Goal: Information Seeking & Learning: Learn about a topic

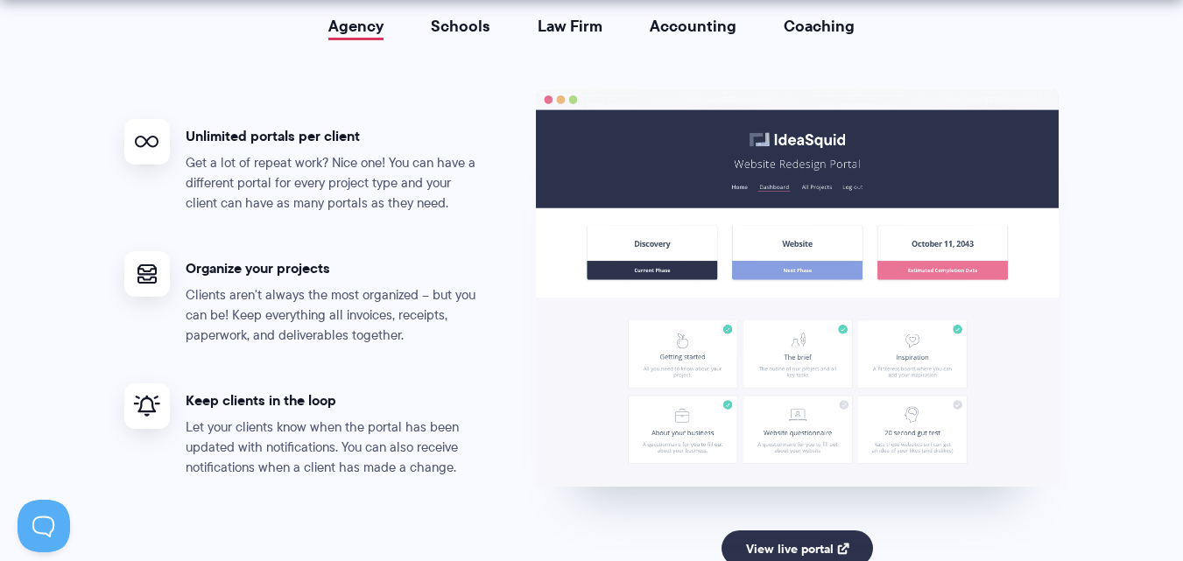
scroll to position [3415, 0]
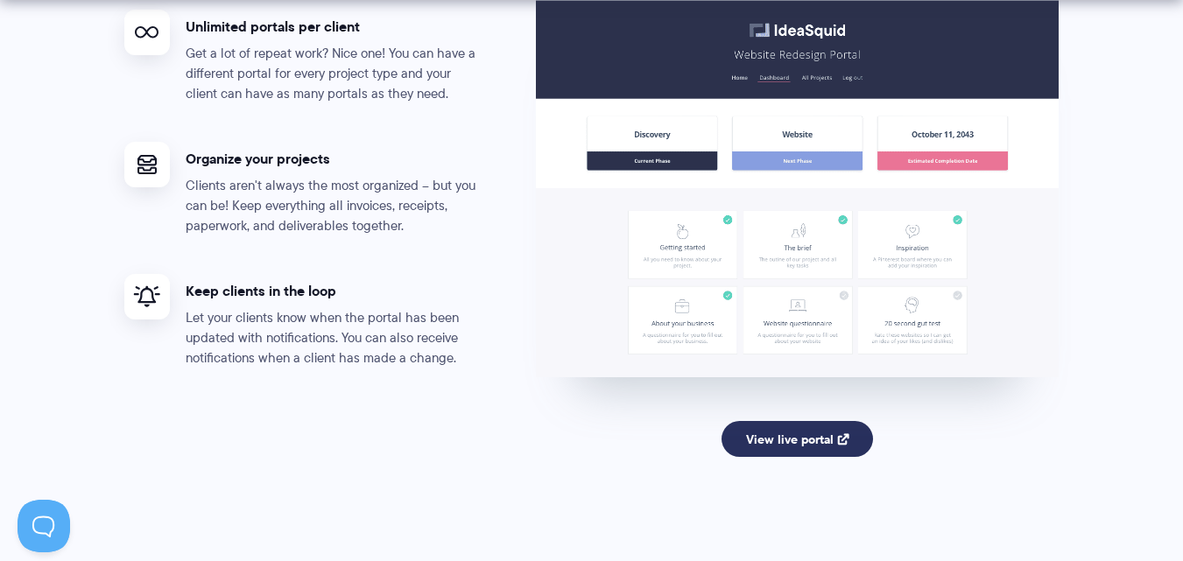
click at [756, 431] on link "View live portal" at bounding box center [796, 439] width 151 height 37
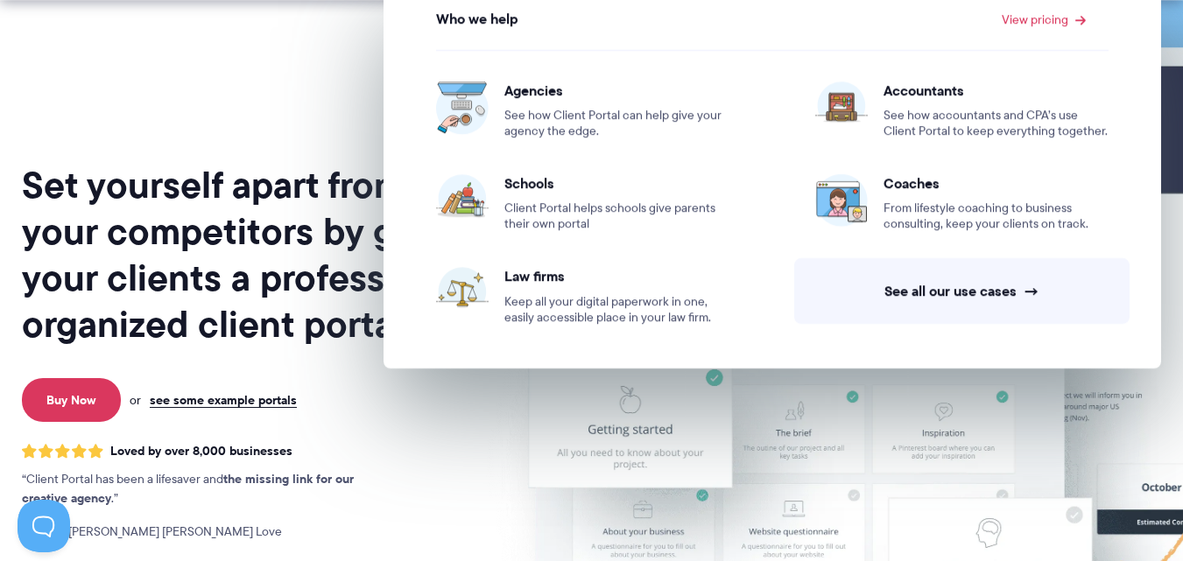
scroll to position [175, 0]
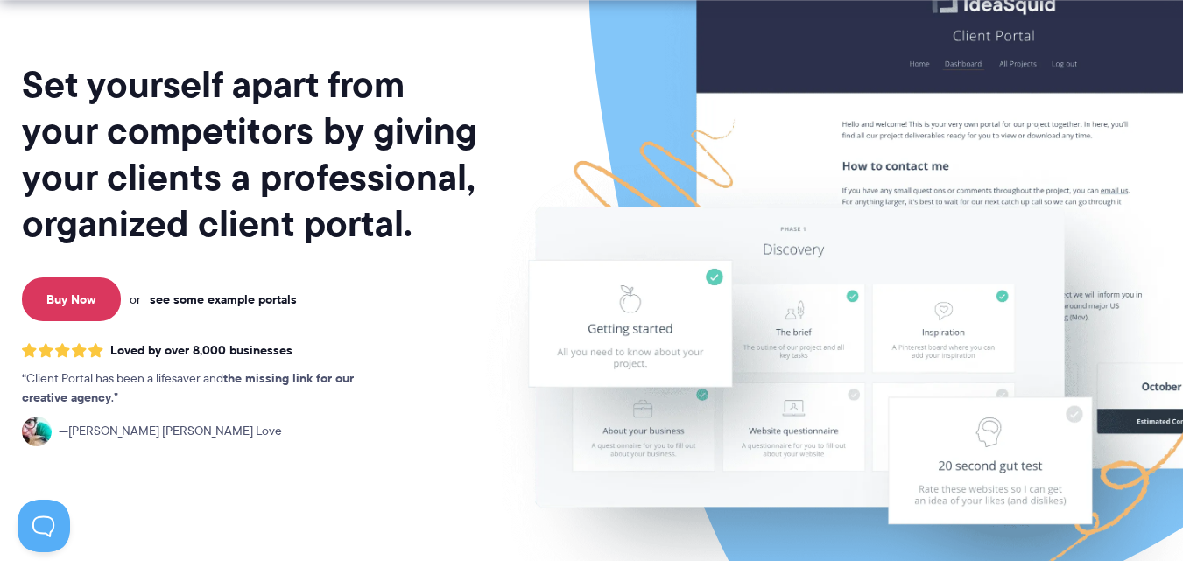
click at [205, 300] on link "see some example portals" at bounding box center [223, 300] width 147 height 16
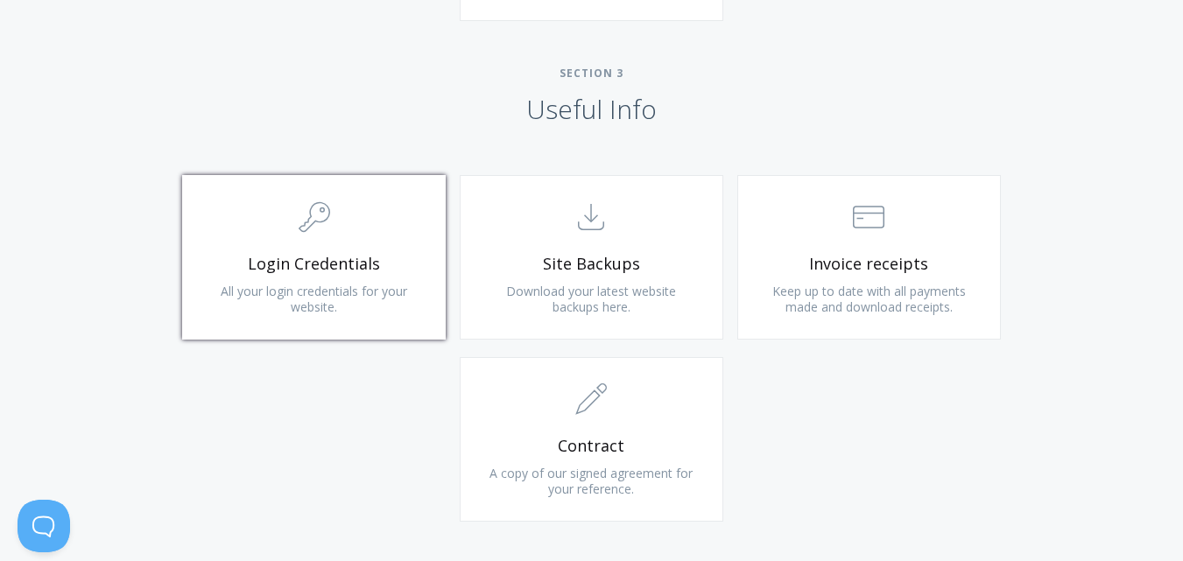
scroll to position [1576, 0]
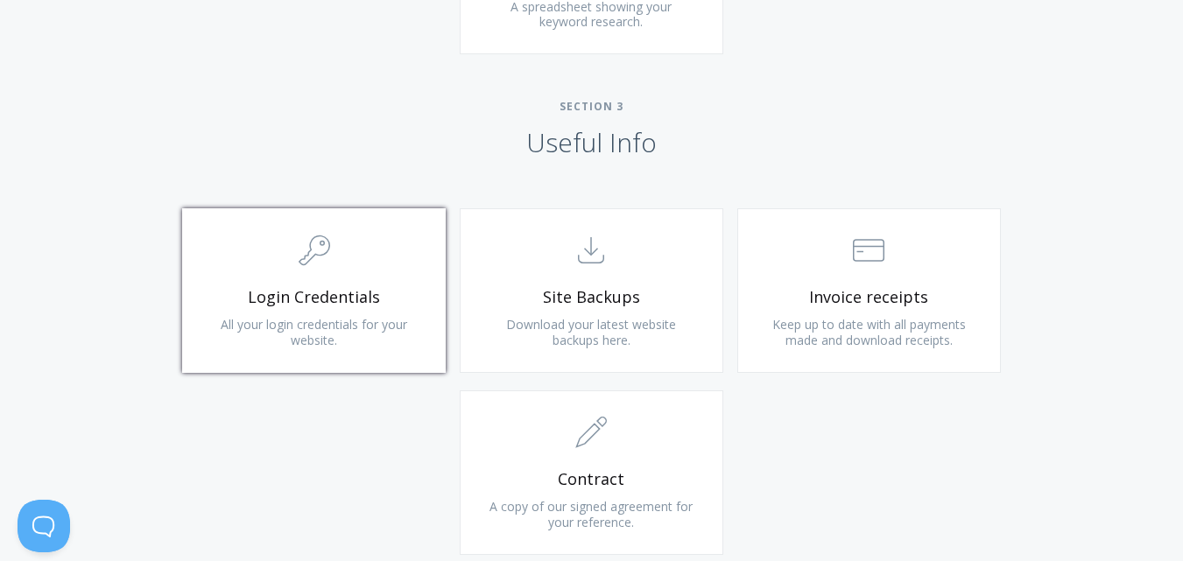
click at [394, 250] on span ".cls-1{fill:none;stroke:#000;stroke-miterlimit:10;stroke-width:2px;} 1. General" at bounding box center [313, 251] width 209 height 53
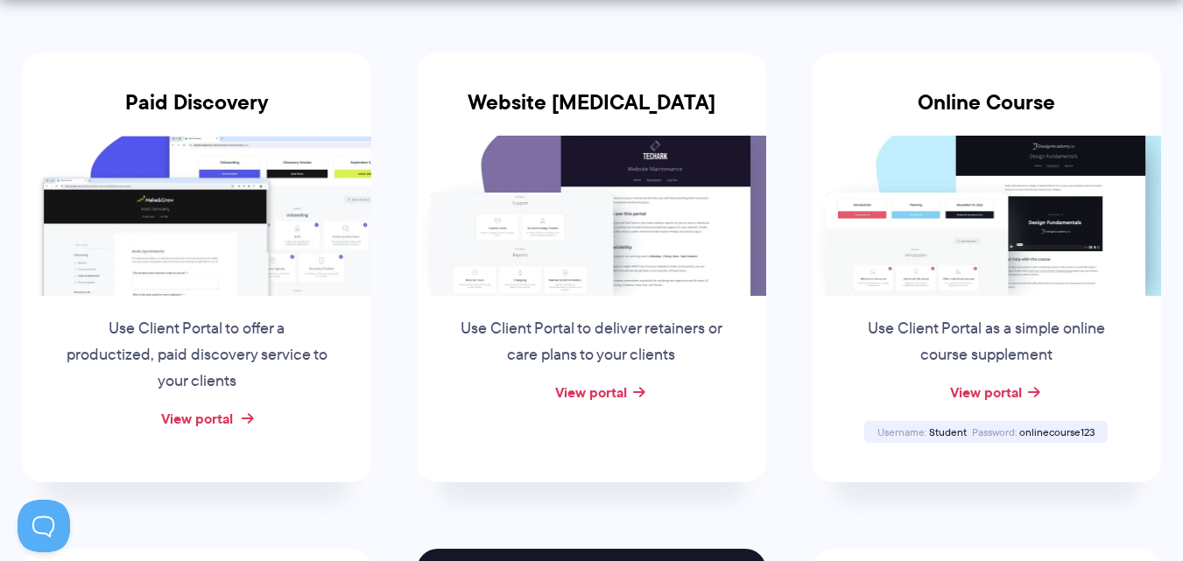
click at [201, 419] on link "View portal" at bounding box center [197, 418] width 72 height 21
click at [604, 397] on link "View portal" at bounding box center [591, 392] width 72 height 21
click at [1008, 397] on link "View portal" at bounding box center [986, 392] width 72 height 21
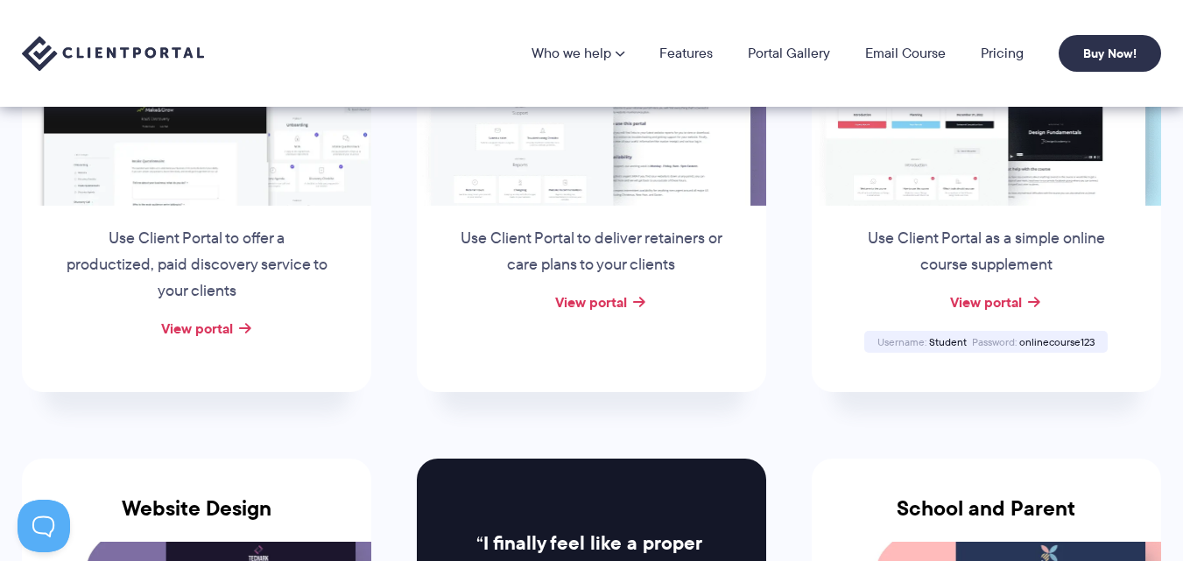
scroll to position [438, 0]
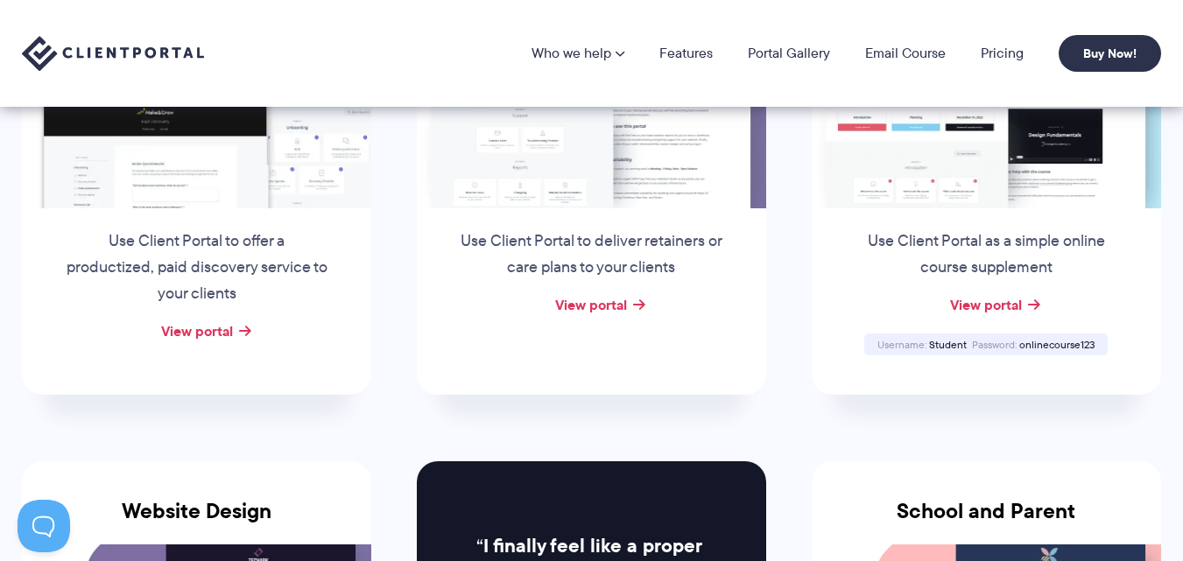
click at [948, 345] on span "Student" at bounding box center [948, 344] width 38 height 15
copy span "Student"
click at [1055, 348] on span "onlinecourse123" at bounding box center [1056, 344] width 75 height 15
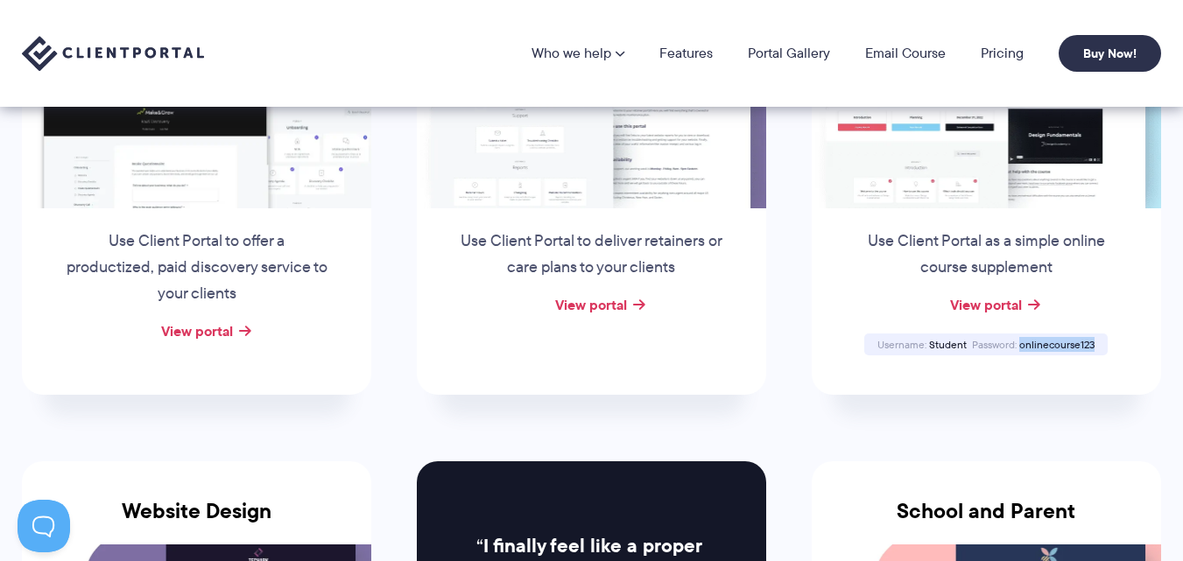
copy span "onlinecourse123"
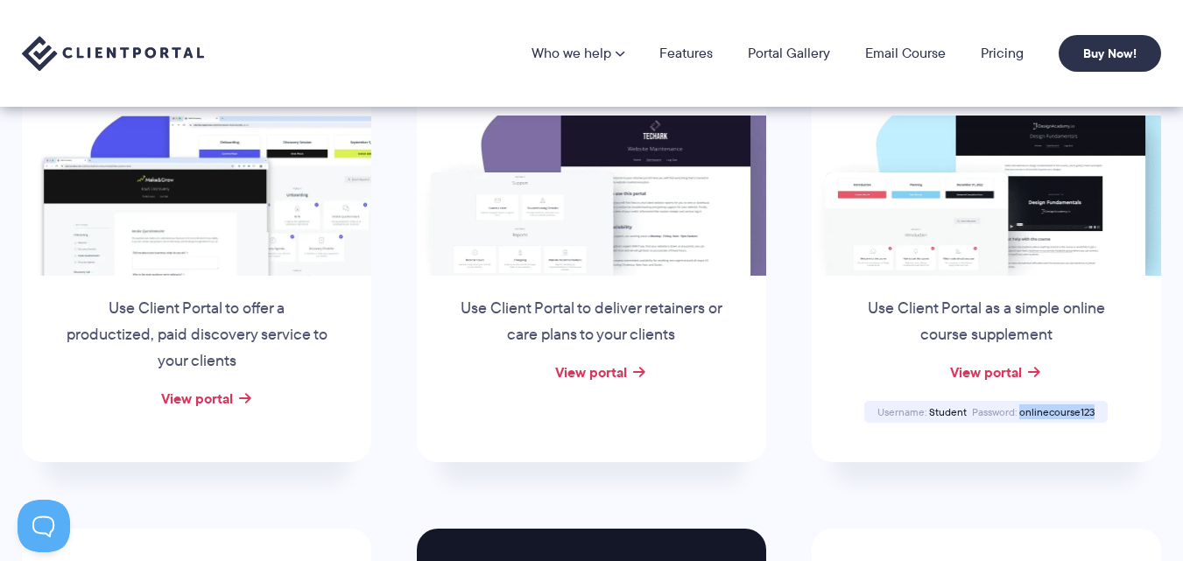
scroll to position [350, 0]
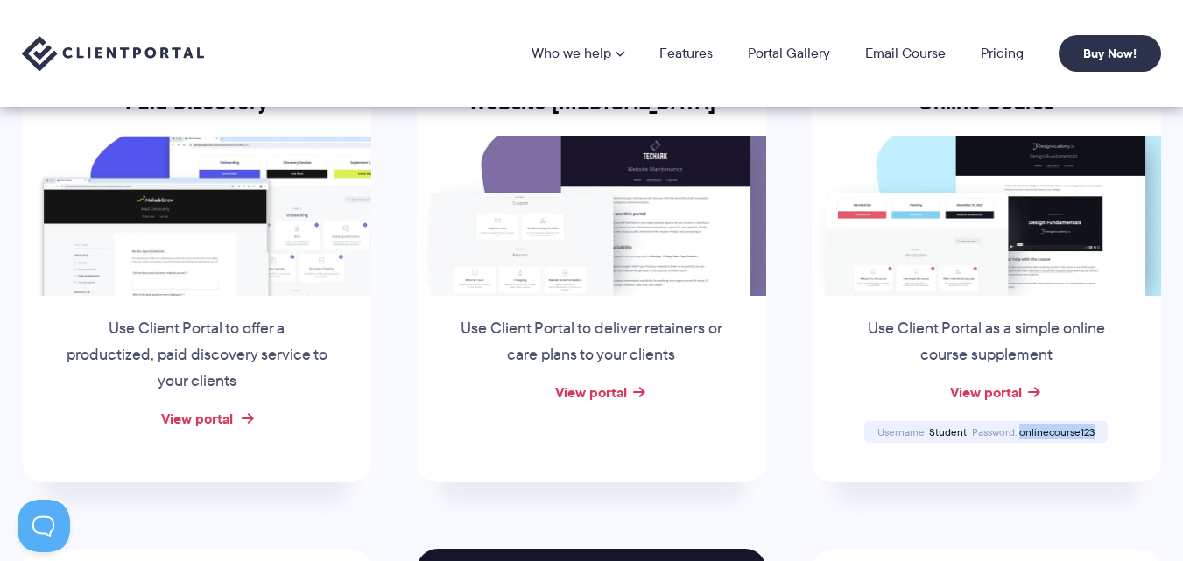
click at [225, 425] on link "View portal" at bounding box center [197, 418] width 72 height 21
click at [622, 382] on link "View portal" at bounding box center [591, 392] width 72 height 21
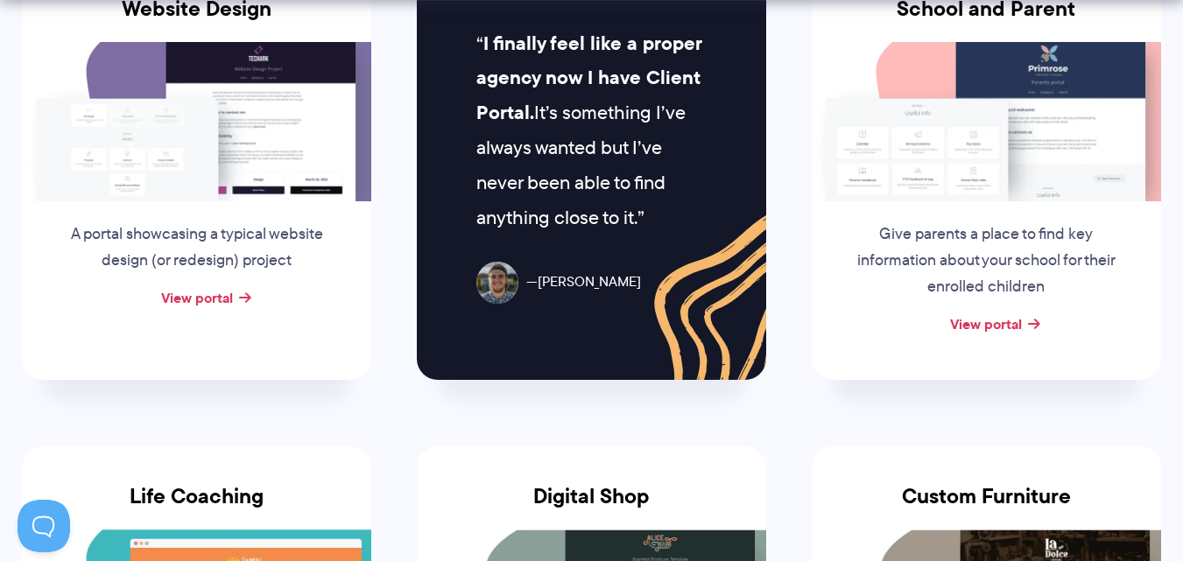
scroll to position [963, 0]
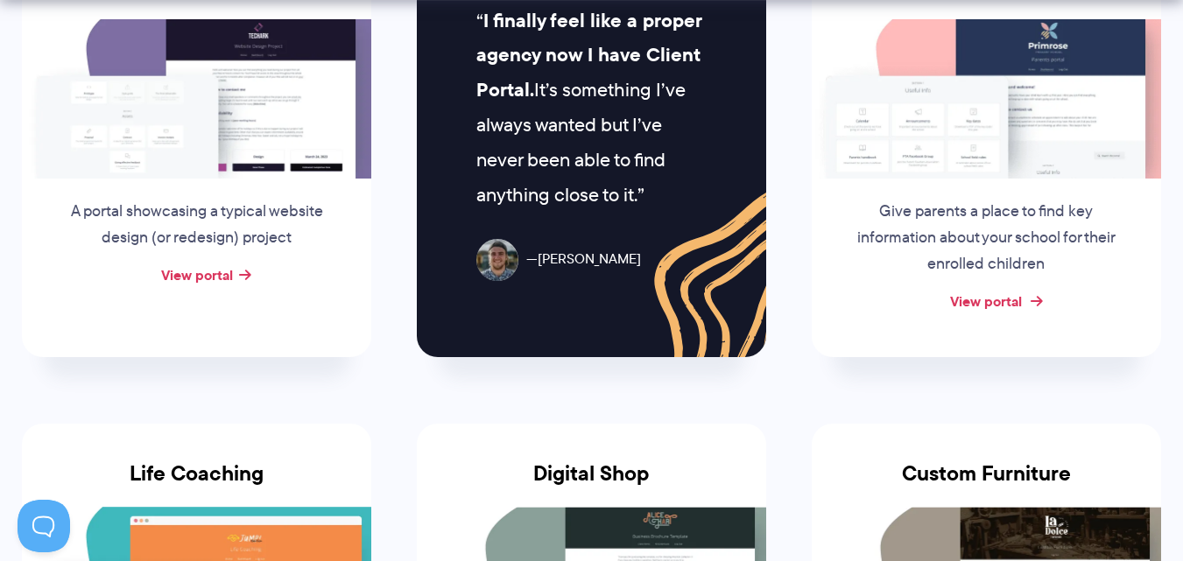
click at [1019, 300] on link "View portal" at bounding box center [986, 301] width 72 height 21
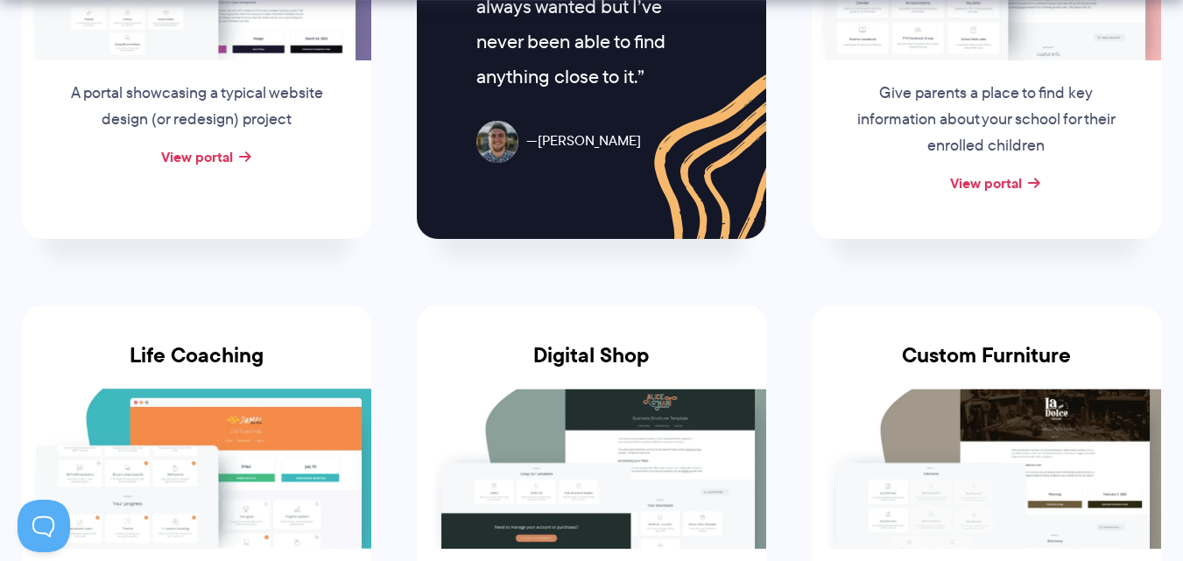
scroll to position [1313, 0]
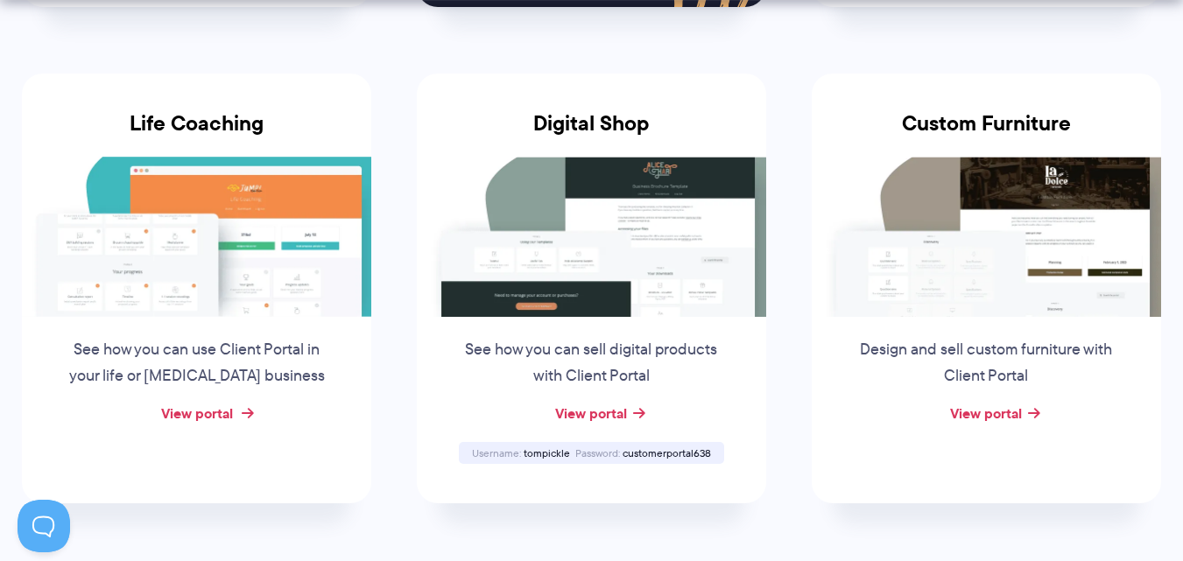
click at [199, 413] on link "View portal" at bounding box center [197, 413] width 72 height 21
click at [621, 419] on link "View portal" at bounding box center [591, 413] width 72 height 21
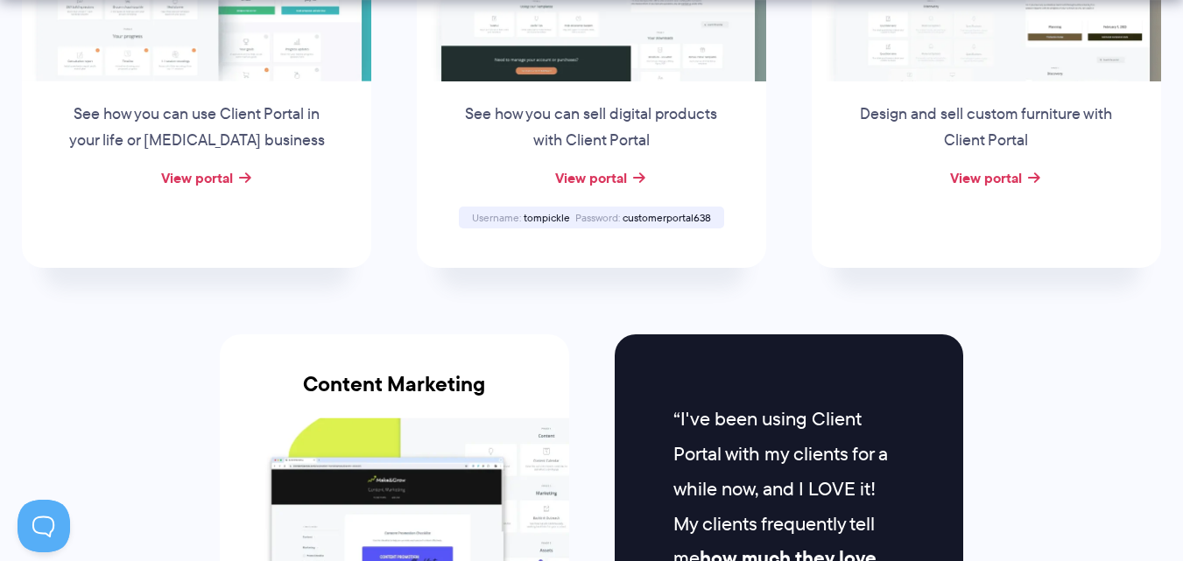
scroll to position [1576, 0]
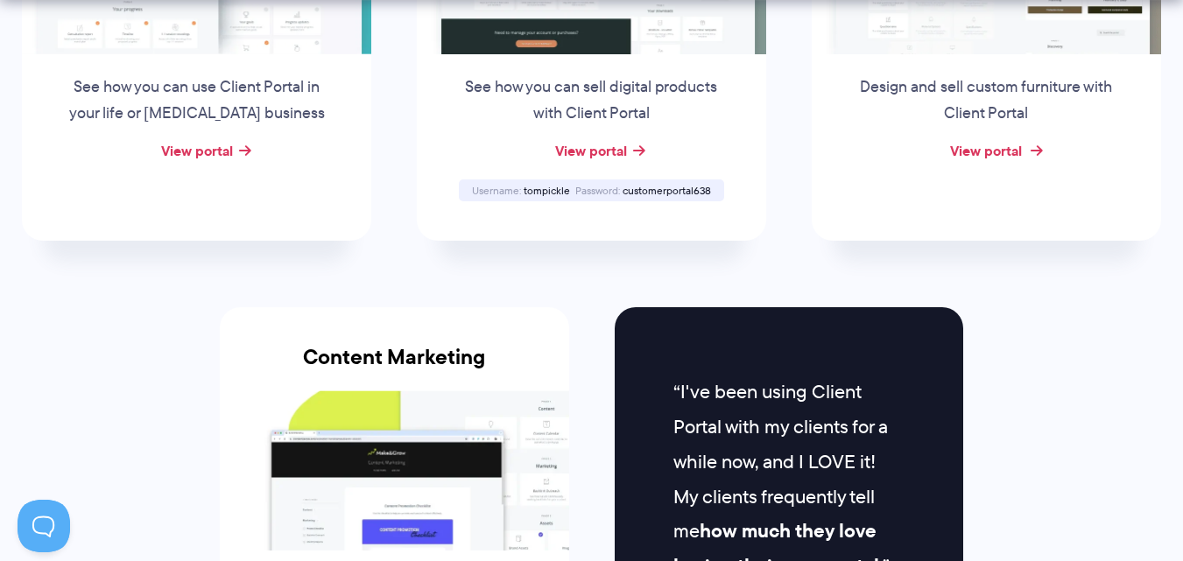
click at [1008, 141] on link "View portal" at bounding box center [986, 150] width 72 height 21
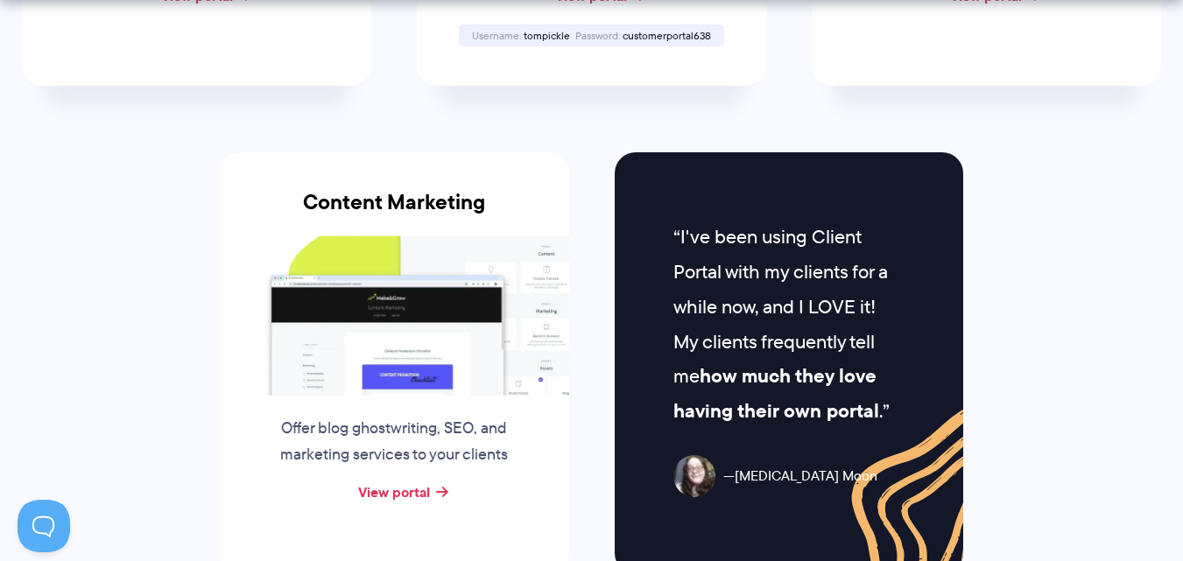
scroll to position [1926, 0]
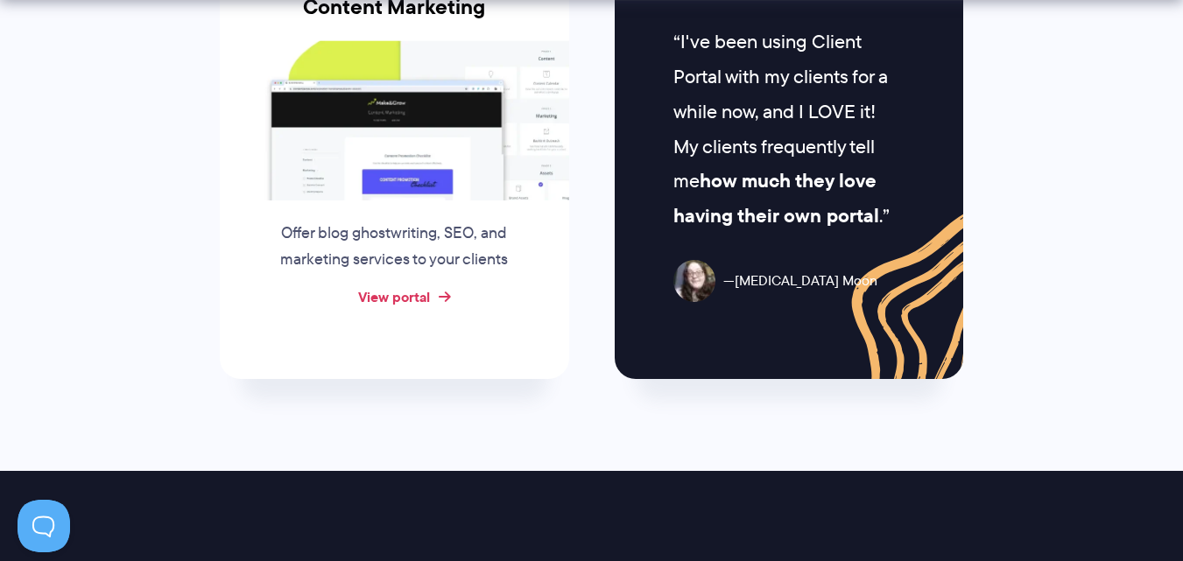
click at [411, 293] on link "View portal" at bounding box center [394, 296] width 72 height 21
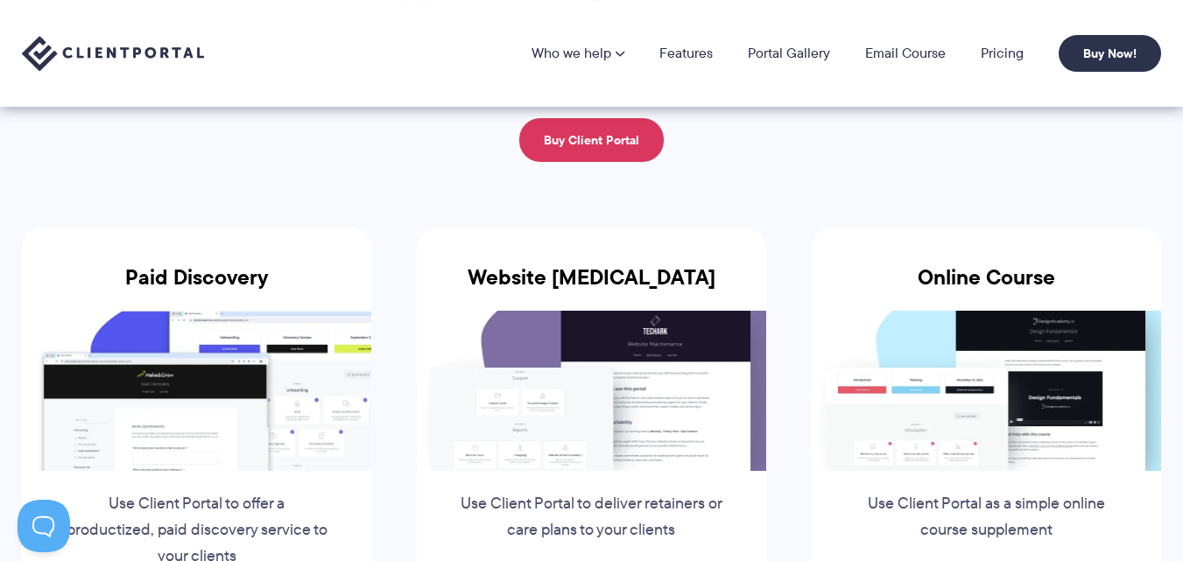
scroll to position [0, 0]
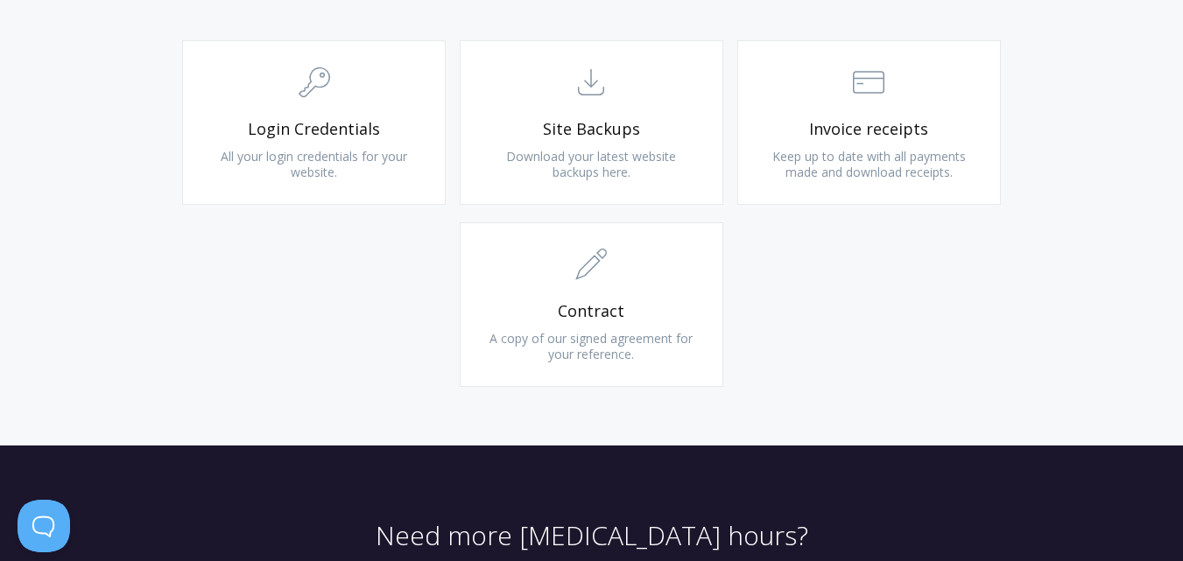
scroll to position [1751, 0]
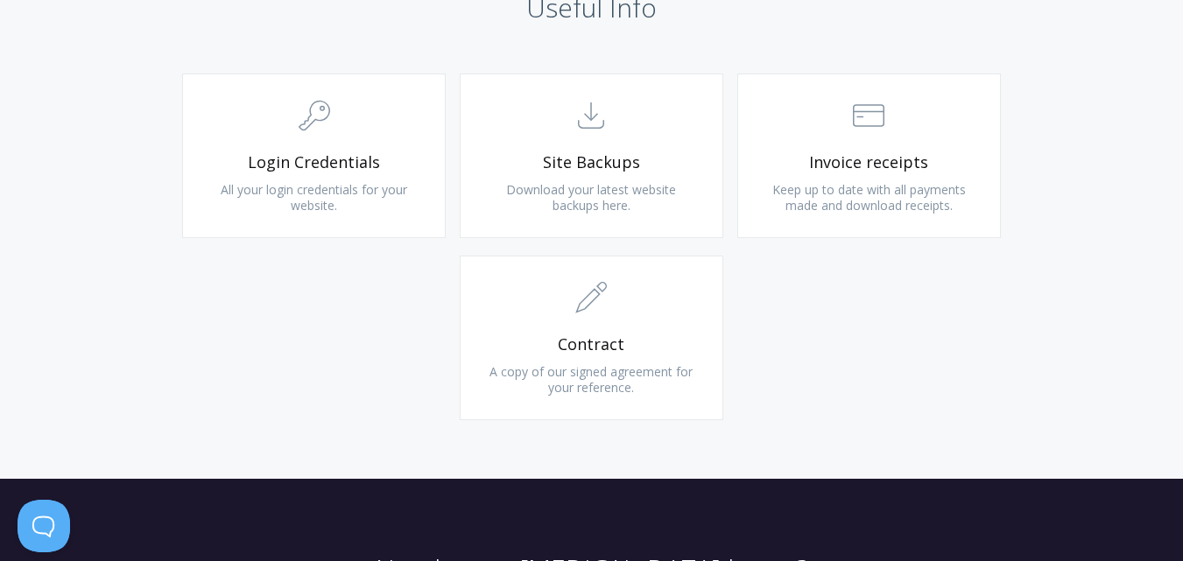
scroll to position [1751, 0]
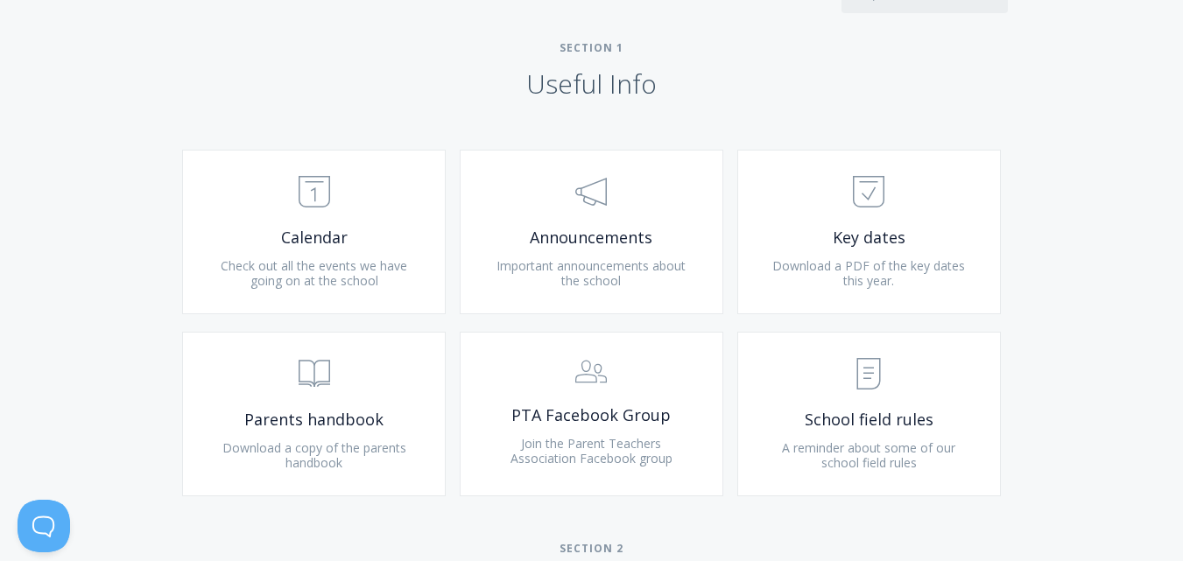
scroll to position [700, 0]
click at [580, 208] on icon ".st0{fill:none;stroke:#000000;stroke-width:2;stroke-miterlimit:10;} 3. Communic…" at bounding box center [591, 195] width 32 height 32
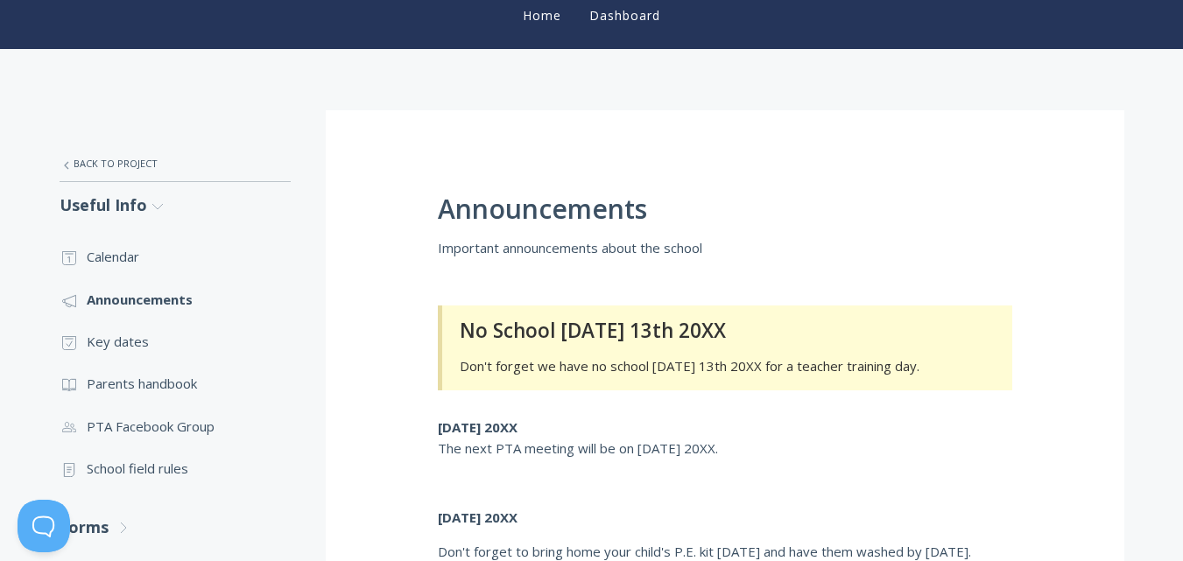
scroll to position [263, 0]
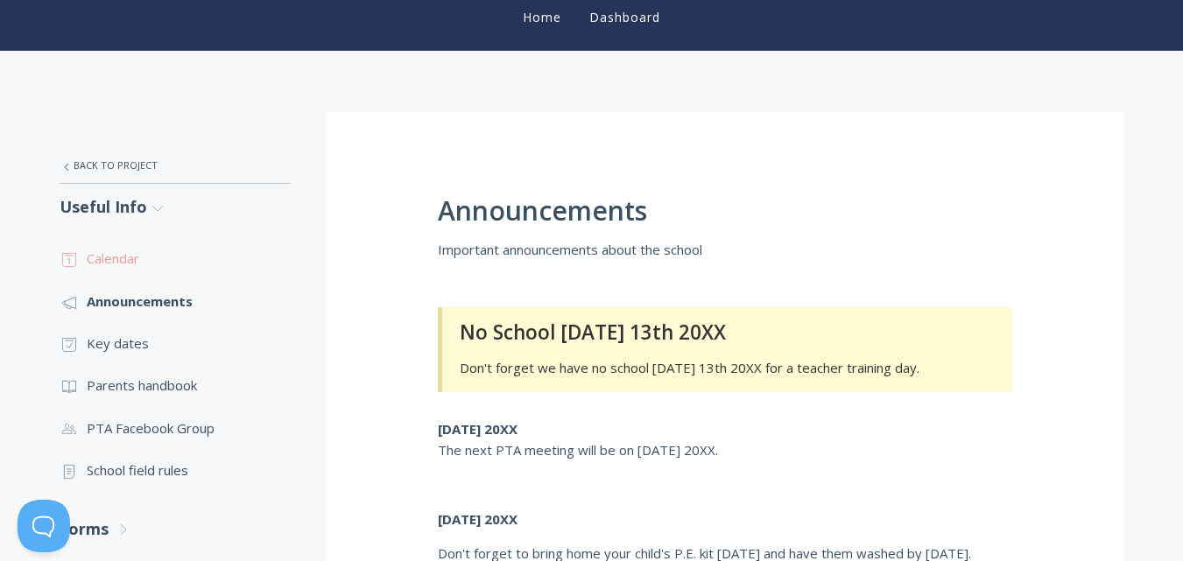
click at [188, 257] on link ".st0{fill:none;stroke:#000000;stroke-width:2;stroke-miterlimit:10;} Untitled-18…" at bounding box center [175, 258] width 231 height 42
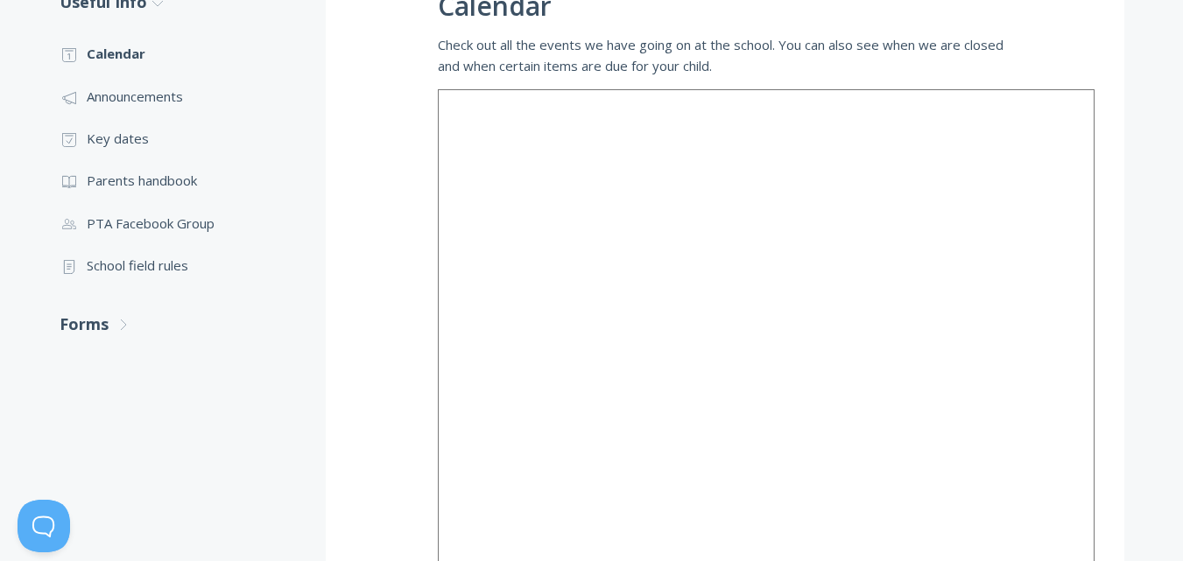
scroll to position [380, 0]
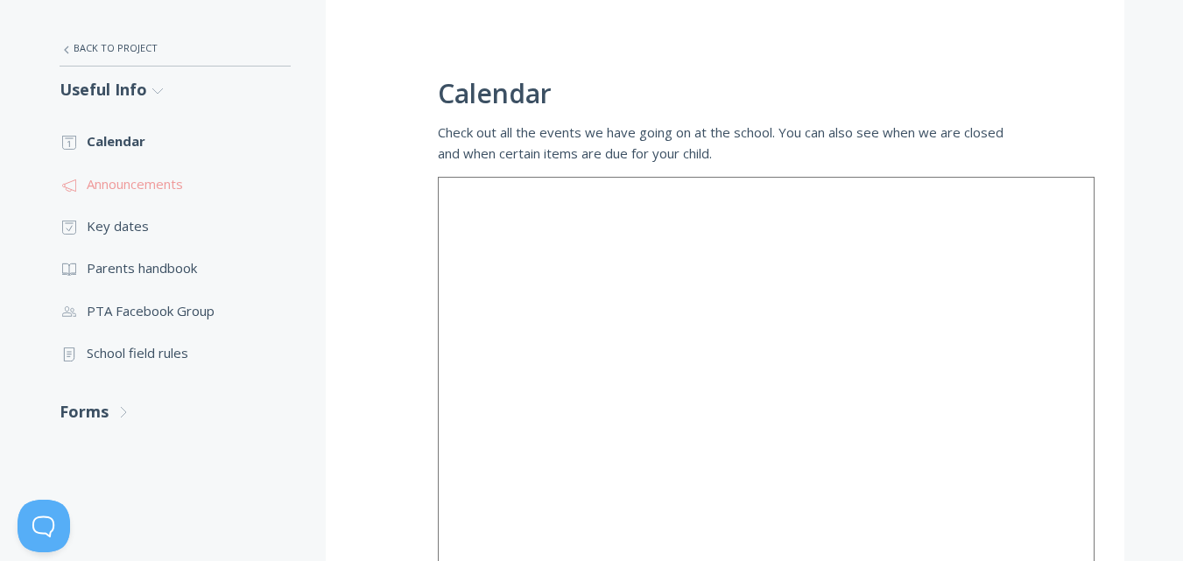
click at [151, 193] on link ".st0{fill:none;stroke:#000000;stroke-width:2;stroke-miterlimit:10;} 3. Communic…" at bounding box center [175, 184] width 231 height 42
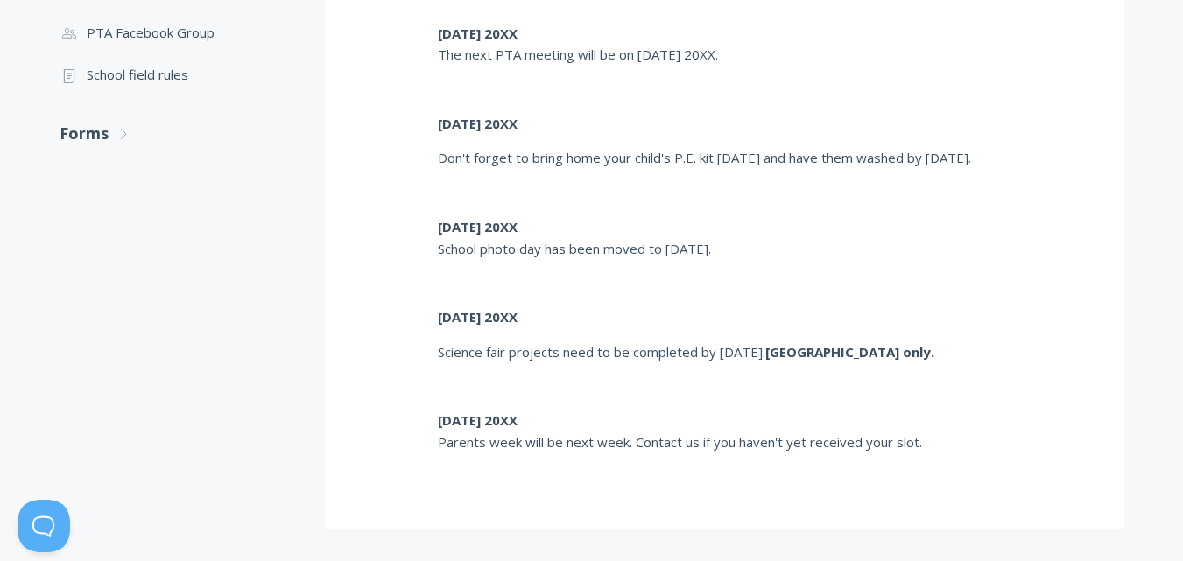
scroll to position [700, 0]
